Goal: Information Seeking & Learning: Check status

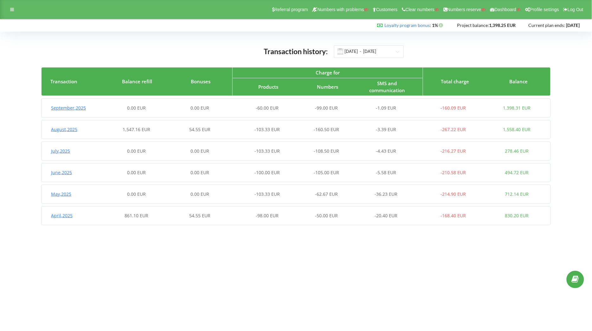
click at [154, 132] on div "1,547.16 EUR" at bounding box center [136, 129] width 63 height 6
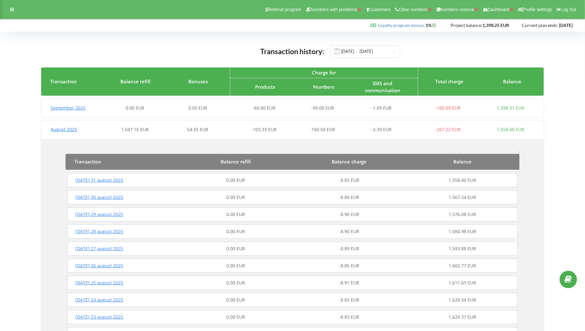
scroll to position [0, 0]
click at [12, 7] on icon at bounding box center [12, 9] width 4 height 4
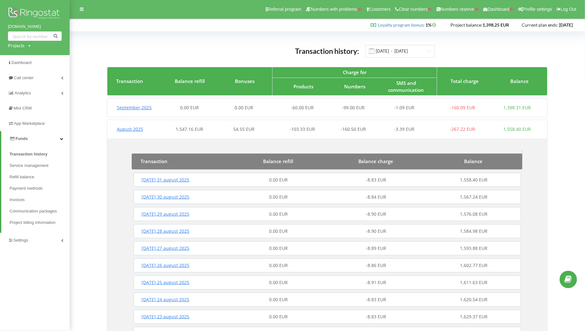
click at [24, 44] on div "Projects Search" at bounding box center [19, 45] width 23 height 6
click at [28, 61] on input "text" at bounding box center [28, 58] width 32 height 9
paste input "[PERSON_NAME][DOMAIN_NAME]"
type input "[PERSON_NAME][DOMAIN_NAME]"
click at [49, 58] on span "Search" at bounding box center [52, 59] width 11 height 6
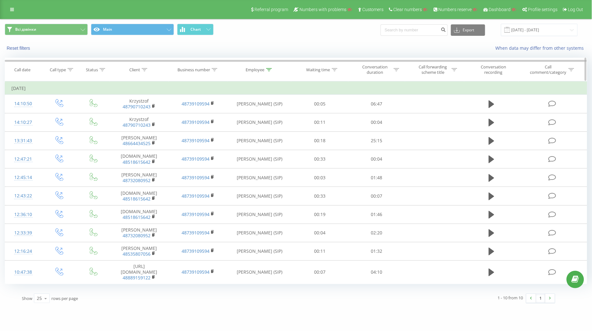
click at [144, 71] on icon at bounding box center [145, 69] width 6 height 3
click at [144, 121] on div "Cancel OK" at bounding box center [139, 128] width 56 height 14
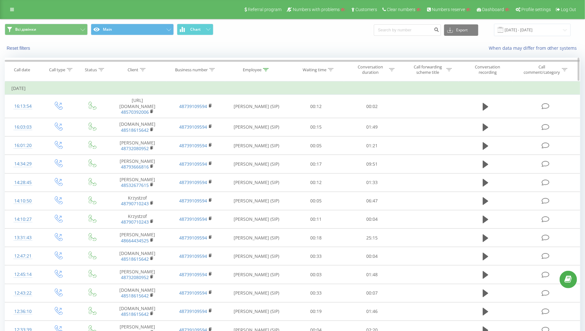
click at [141, 69] on icon at bounding box center [143, 69] width 6 height 3
click at [148, 116] on input "text" at bounding box center [138, 115] width 56 height 11
paste input "48733227563"
type input "48733227563"
click at [154, 126] on span "OK" at bounding box center [151, 128] width 18 height 10
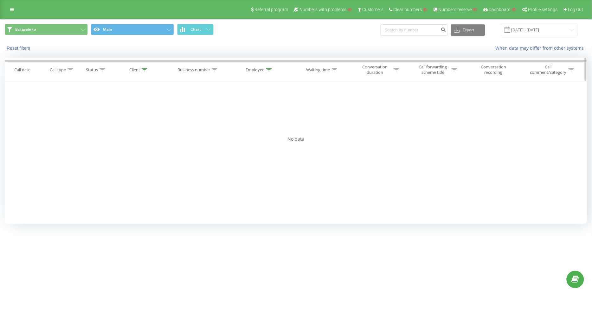
click at [270, 70] on icon at bounding box center [269, 69] width 6 height 3
click at [247, 133] on div "Cancel OK" at bounding box center [260, 128] width 56 height 14
click at [248, 130] on button "Cancel" at bounding box center [245, 128] width 27 height 8
click at [145, 70] on icon at bounding box center [145, 69] width 6 height 3
click at [151, 125] on span "OK" at bounding box center [152, 128] width 18 height 10
